Goal: Information Seeking & Learning: Learn about a topic

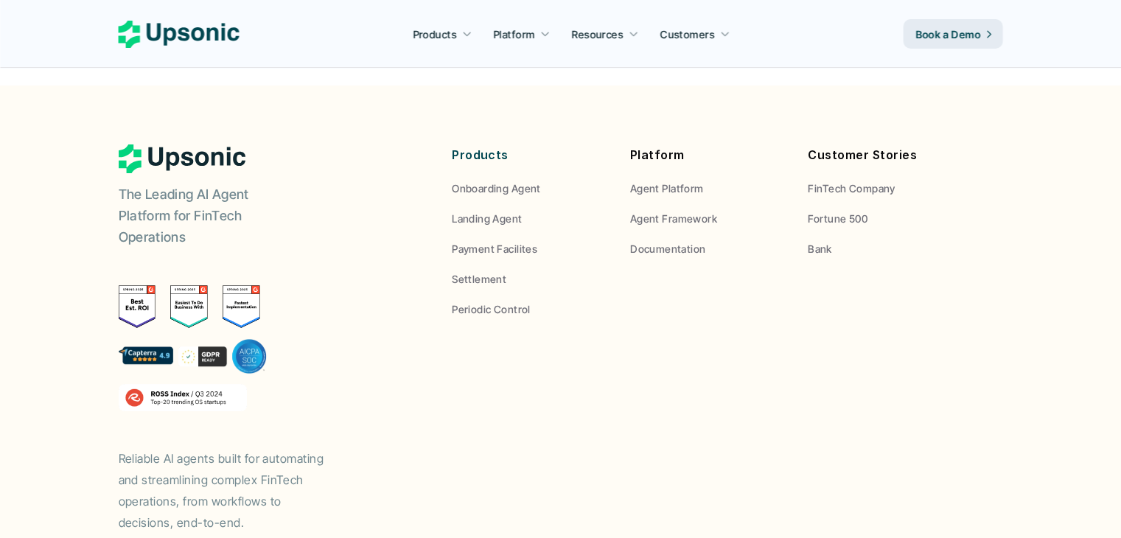
scroll to position [5622, 0]
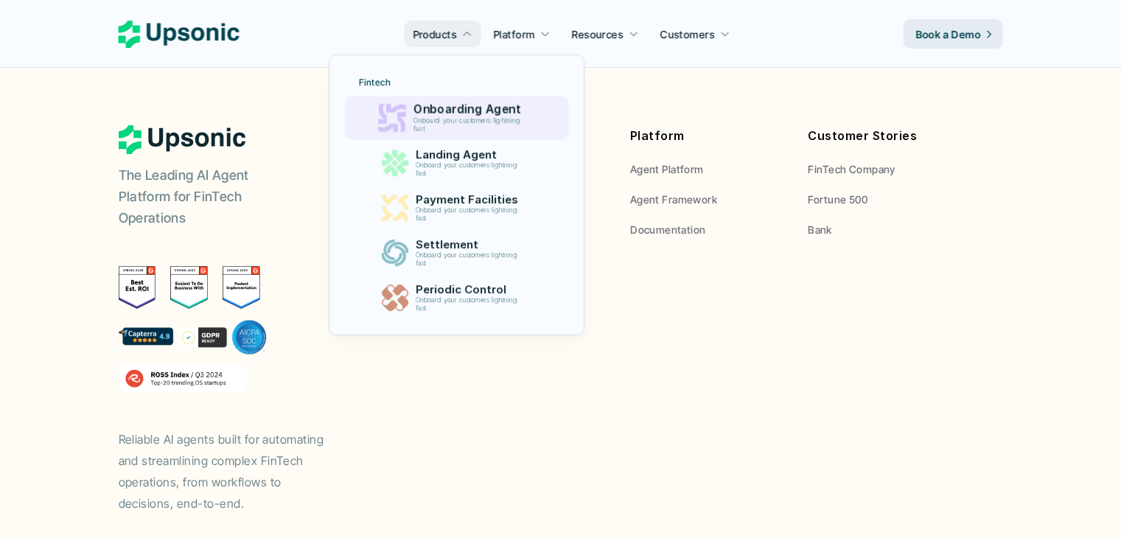
click at [467, 110] on p "Onboarding Agent" at bounding box center [471, 109] width 114 height 14
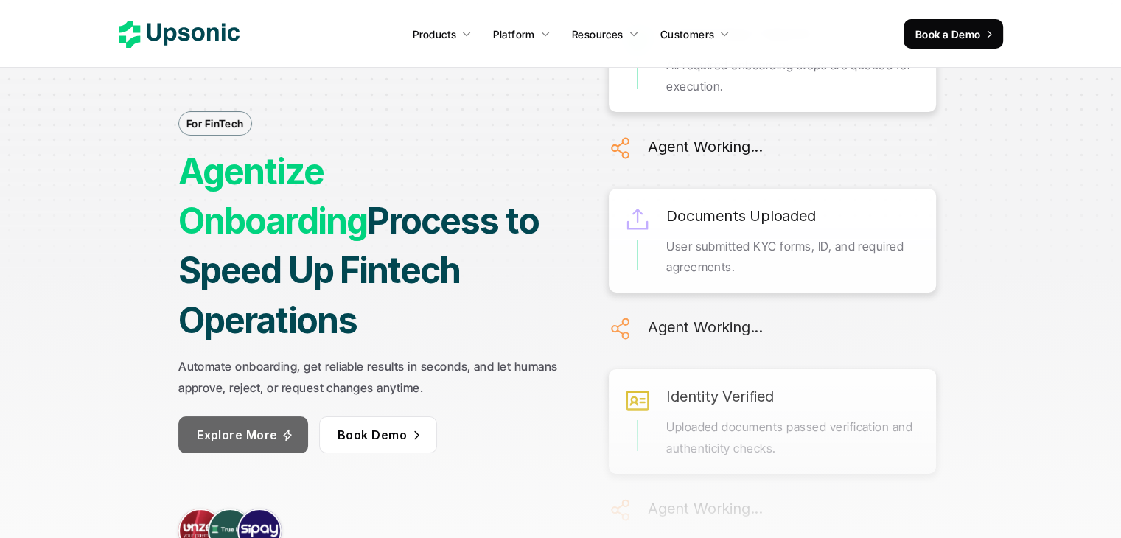
click at [219, 425] on p "Explore More" at bounding box center [237, 435] width 81 height 21
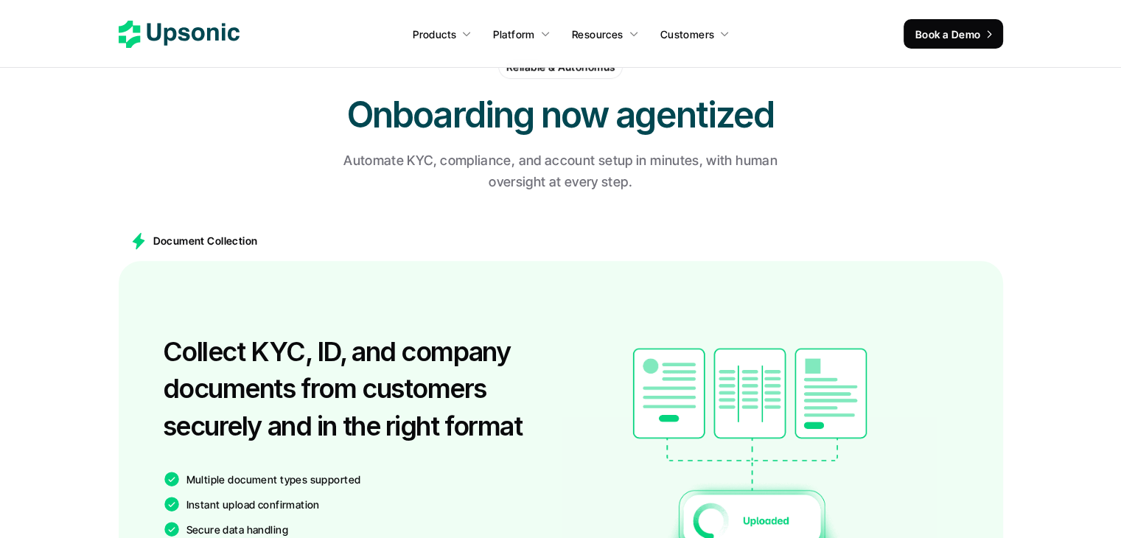
scroll to position [718, 0]
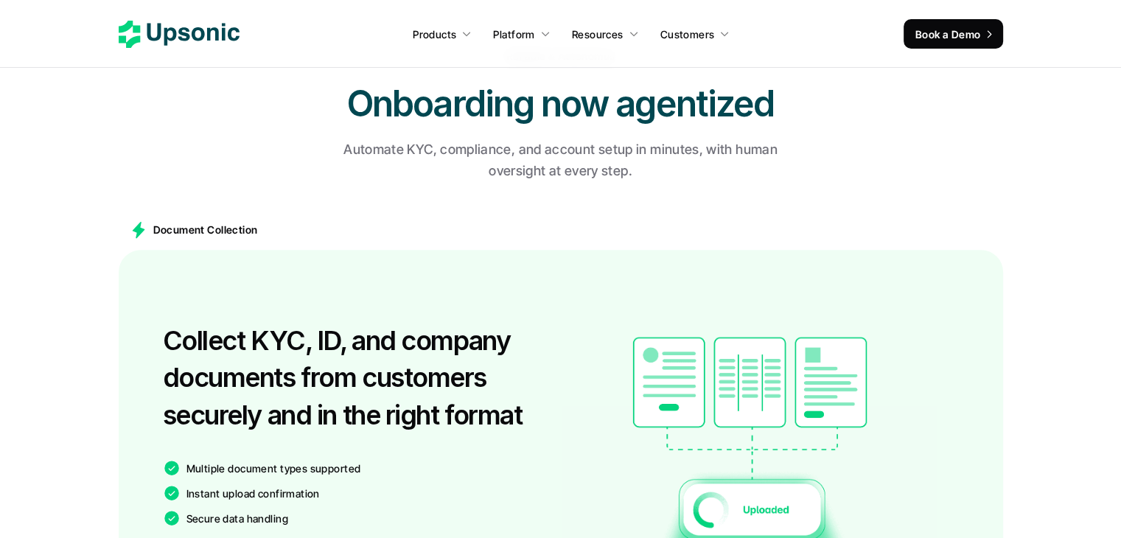
drag, startPoint x: 224, startPoint y: 341, endPoint x: 478, endPoint y: 364, distance: 254.6
click at [478, 364] on h3 "Collect KYC, ID, and company documents from customers securely and in the right…" at bounding box center [358, 377] width 391 height 111
click at [302, 370] on h3 "Collect KYC, ID, and company documents from customers securely and in the right…" at bounding box center [358, 377] width 391 height 111
drag, startPoint x: 261, startPoint y: 411, endPoint x: 451, endPoint y: 411, distance: 190.2
click at [451, 411] on h3 "Collect KYC, ID, and company documents from customers securely and in the right…" at bounding box center [358, 377] width 391 height 111
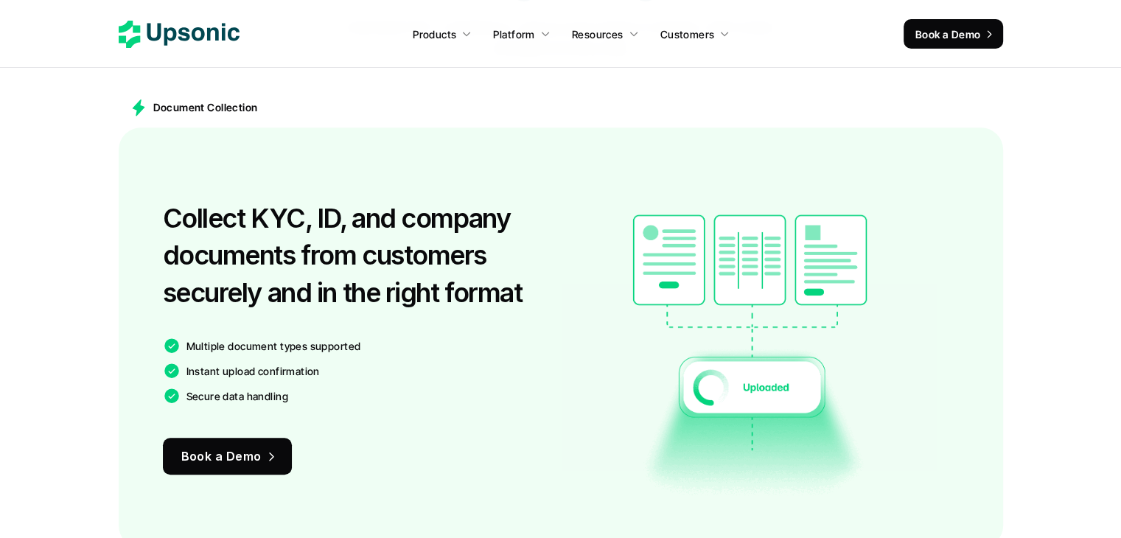
scroll to position [865, 0]
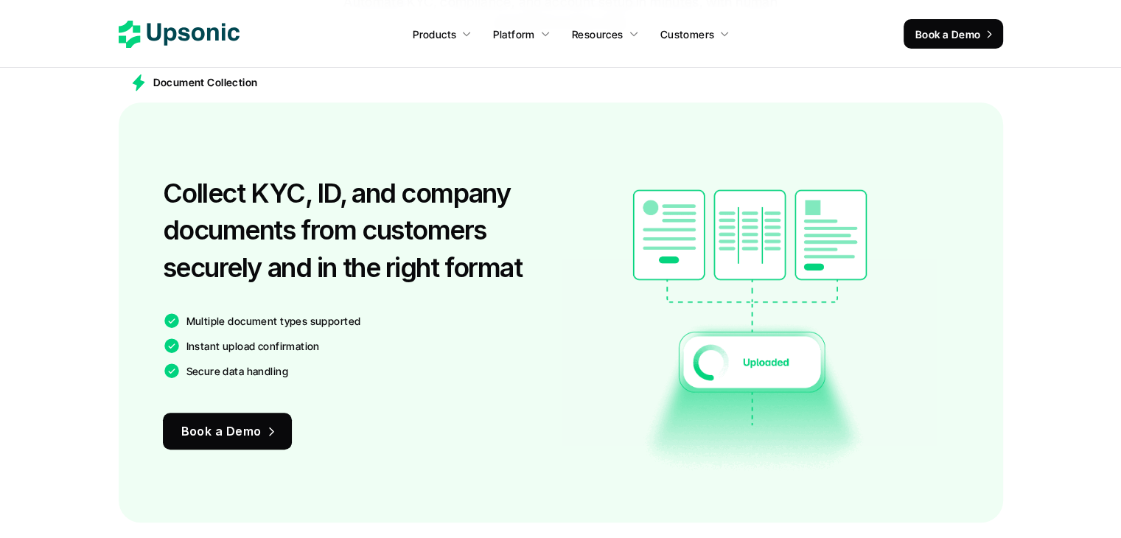
drag, startPoint x: 226, startPoint y: 318, endPoint x: 307, endPoint y: 321, distance: 80.4
click at [309, 319] on p "Multiple document types supported" at bounding box center [273, 320] width 175 height 15
drag, startPoint x: 214, startPoint y: 344, endPoint x: 283, endPoint y: 344, distance: 69.3
click at [283, 344] on p "Instant upload confirmation" at bounding box center [252, 345] width 133 height 15
drag, startPoint x: 207, startPoint y: 367, endPoint x: 292, endPoint y: 360, distance: 85.0
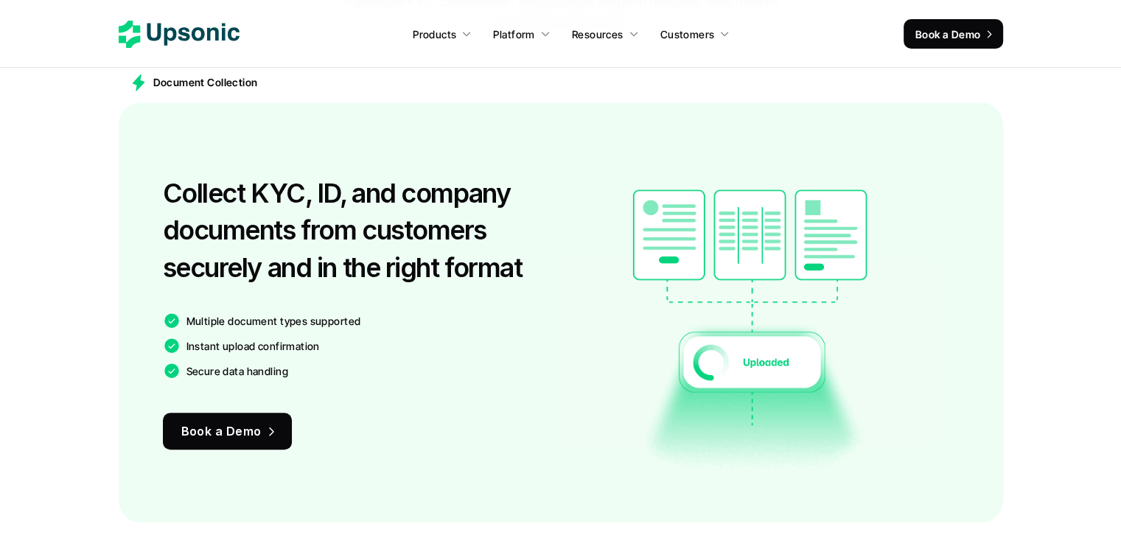
click at [276, 371] on p "Secure data handling" at bounding box center [237, 370] width 102 height 15
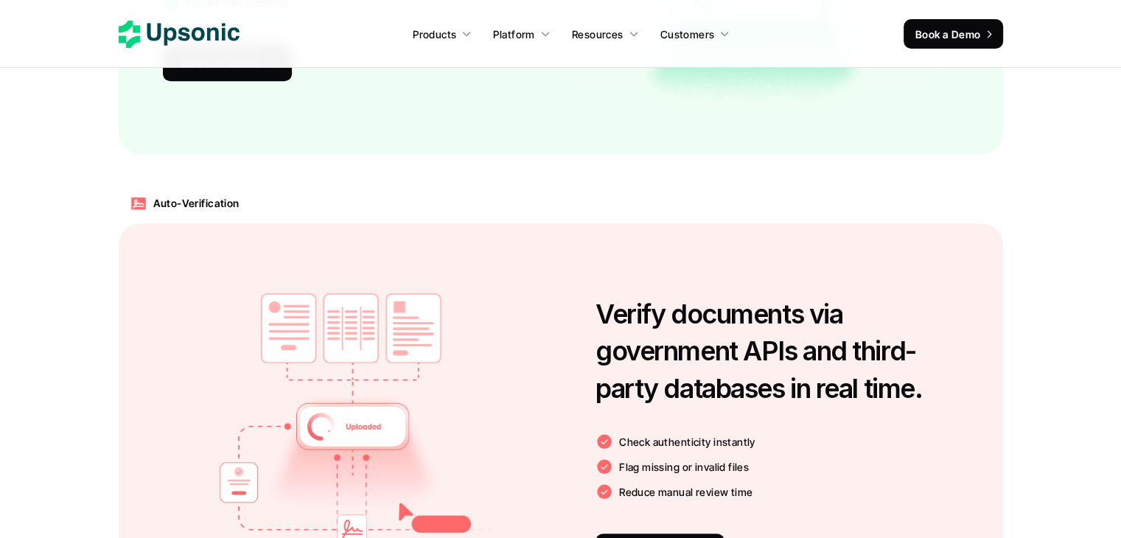
scroll to position [1308, 0]
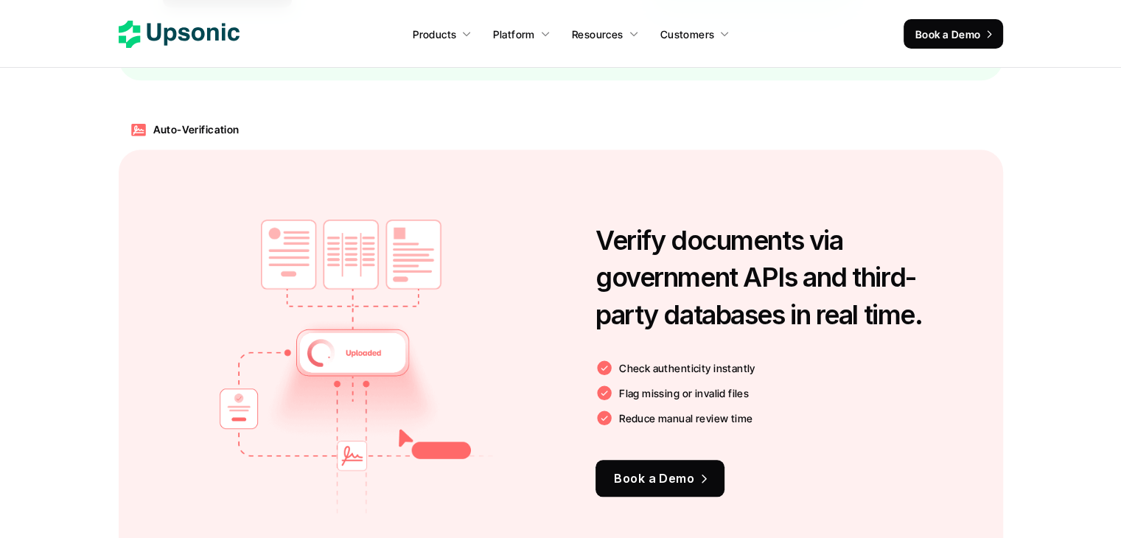
drag, startPoint x: 667, startPoint y: 326, endPoint x: 869, endPoint y: 324, distance: 202.0
click at [869, 324] on h3 "Verify documents via government APIs and third-party databases in real time." at bounding box center [777, 277] width 363 height 111
click at [956, 385] on div "Flag missing or invalid files" at bounding box center [786, 393] width 380 height 18
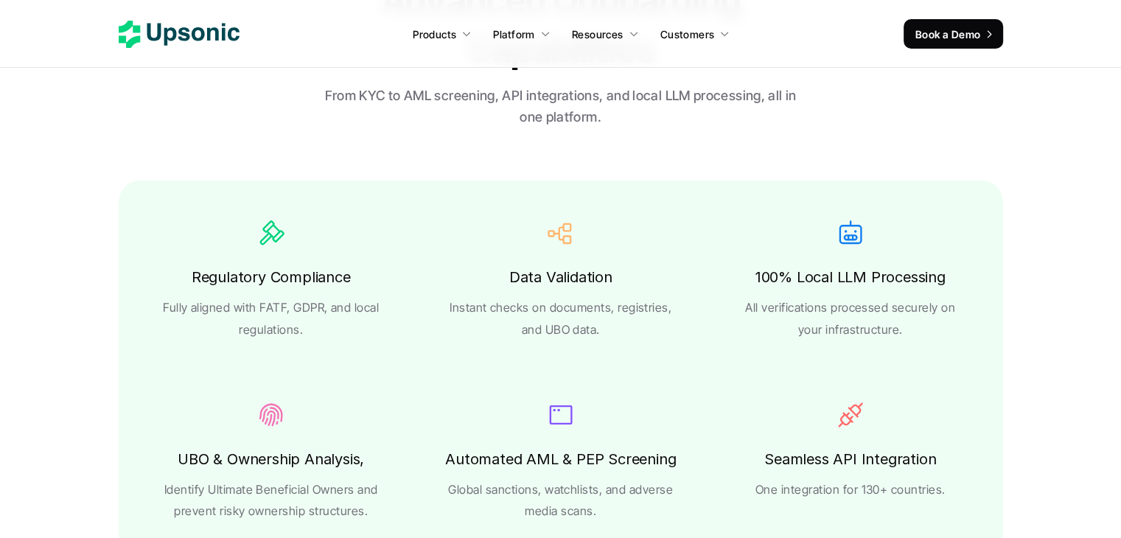
scroll to position [2487, 0]
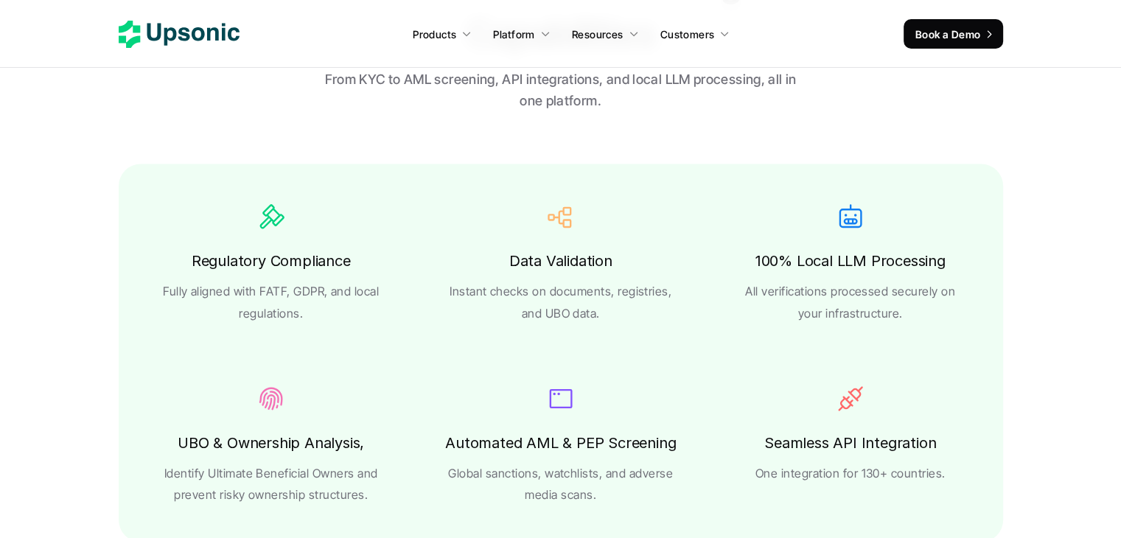
drag, startPoint x: 777, startPoint y: 257, endPoint x: 927, endPoint y: 265, distance: 150.6
click at [927, 265] on h6 "100% Local LLM Processing" at bounding box center [851, 260] width 190 height 25
click at [716, 340] on div "Regulatory Compliance Fully aligned with FATF, GDPR, and local regulations. Dat…" at bounding box center [561, 353] width 885 height 378
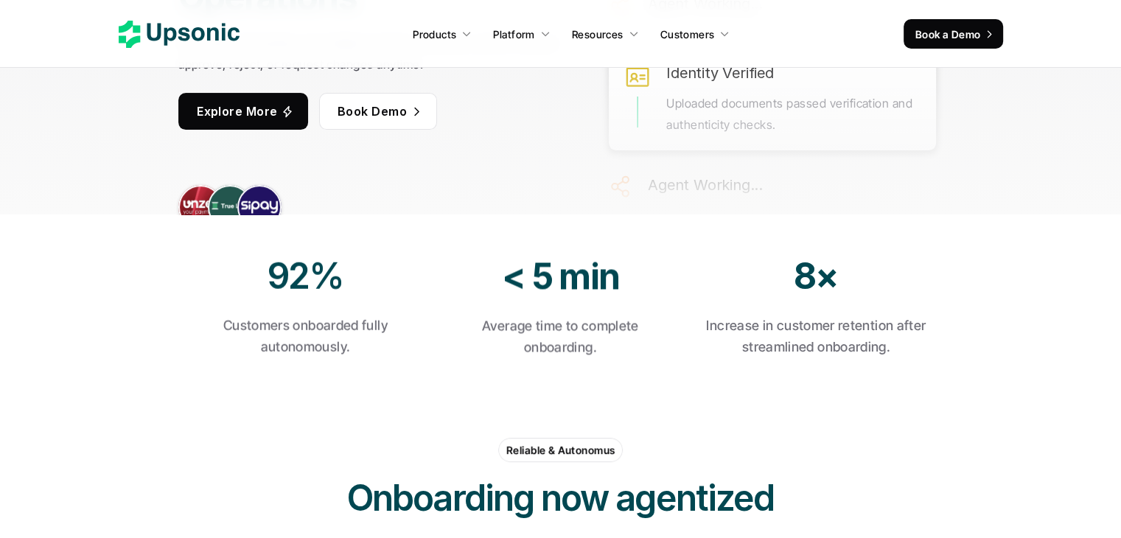
scroll to position [0, 0]
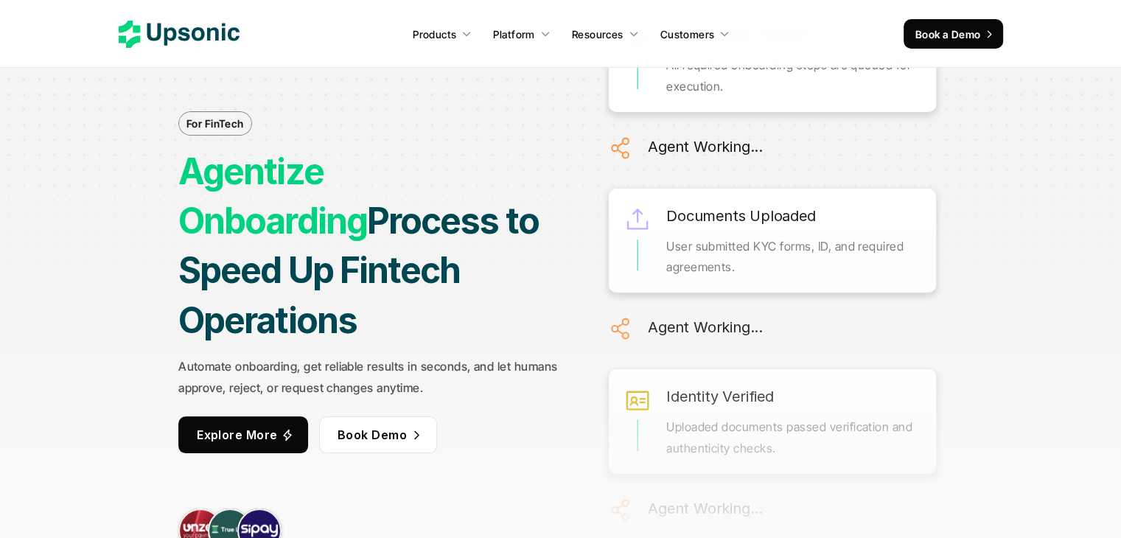
scroll to position [5622, 0]
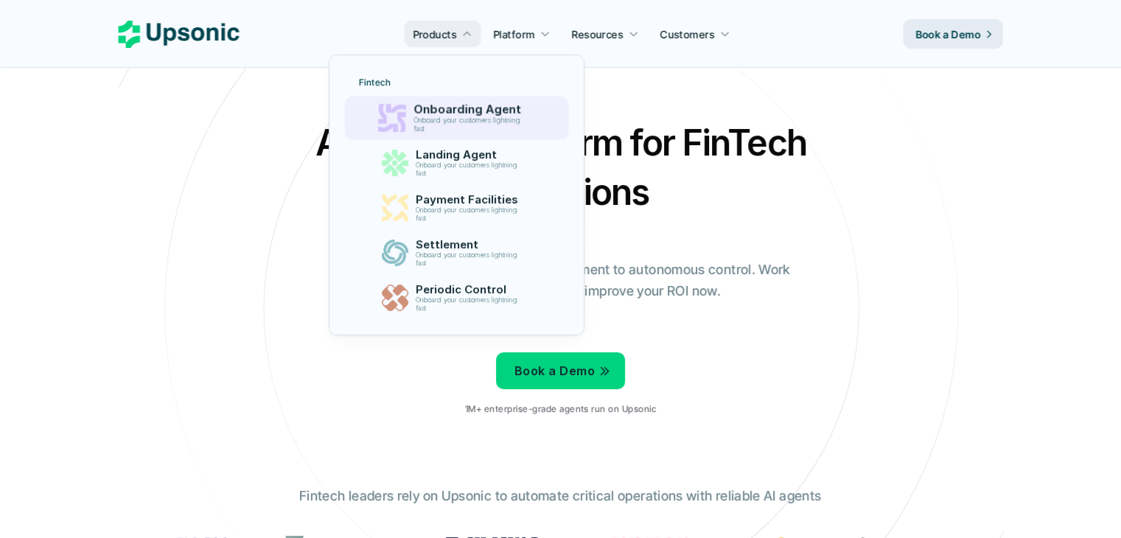
click at [478, 102] on p "Onboarding Agent" at bounding box center [471, 109] width 114 height 14
